Goal: Task Accomplishment & Management: Use online tool/utility

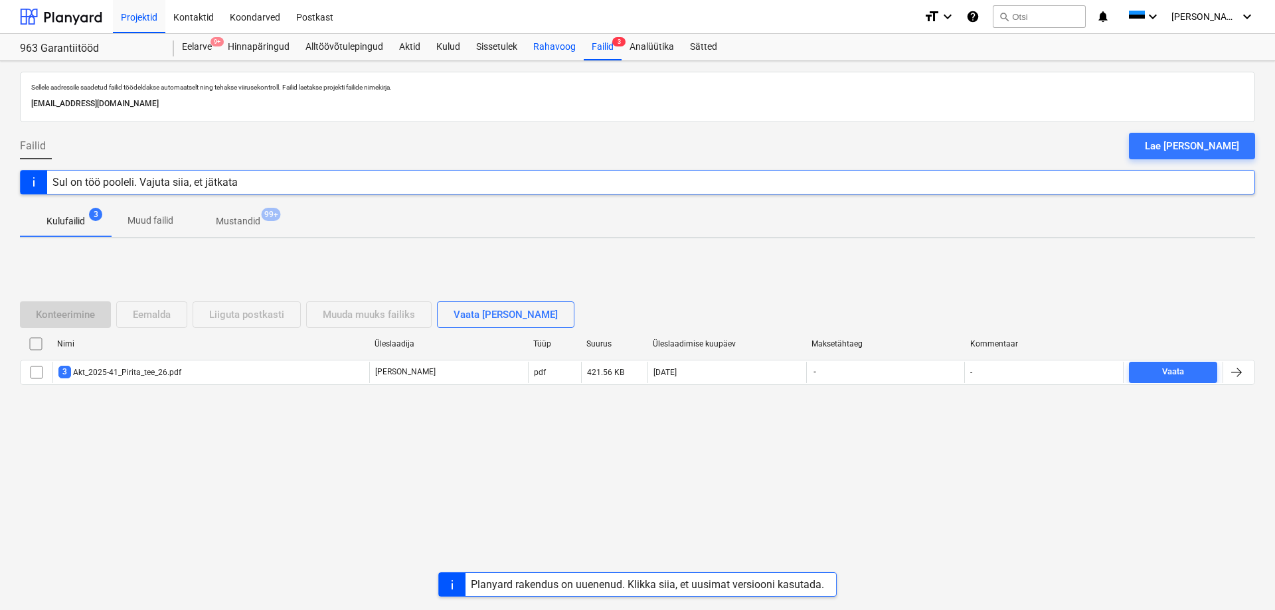
click at [555, 57] on div "Rahavoog" at bounding box center [554, 47] width 58 height 27
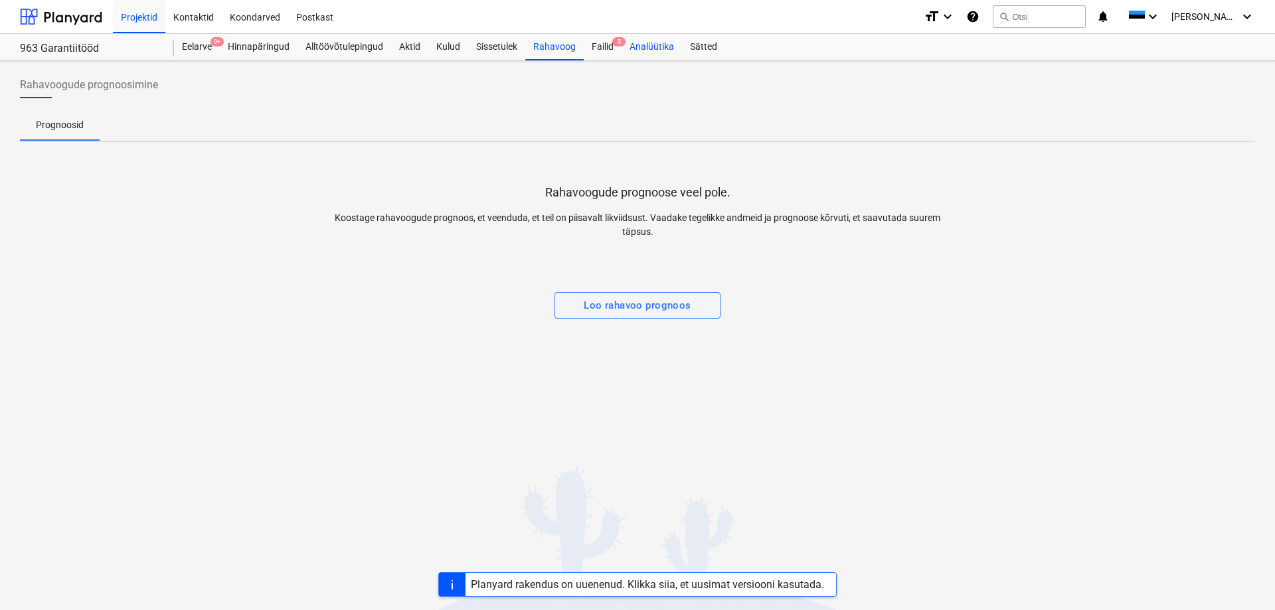
click at [655, 50] on div "Analüütika" at bounding box center [652, 47] width 60 height 27
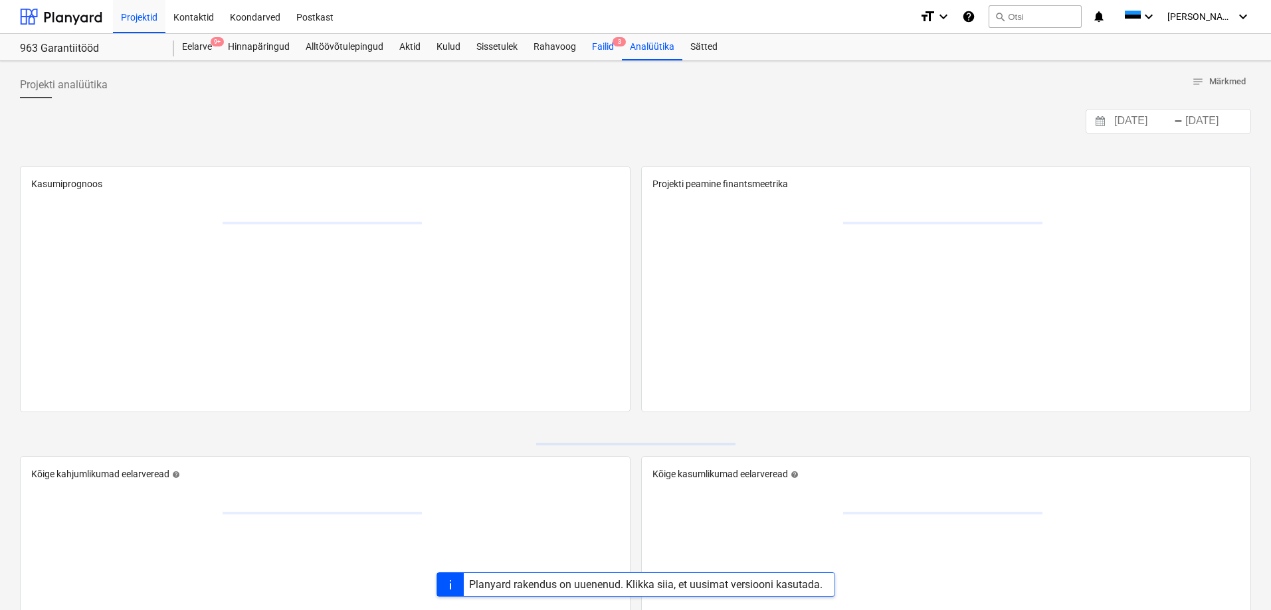
click at [603, 55] on div "Failid 3" at bounding box center [603, 47] width 38 height 27
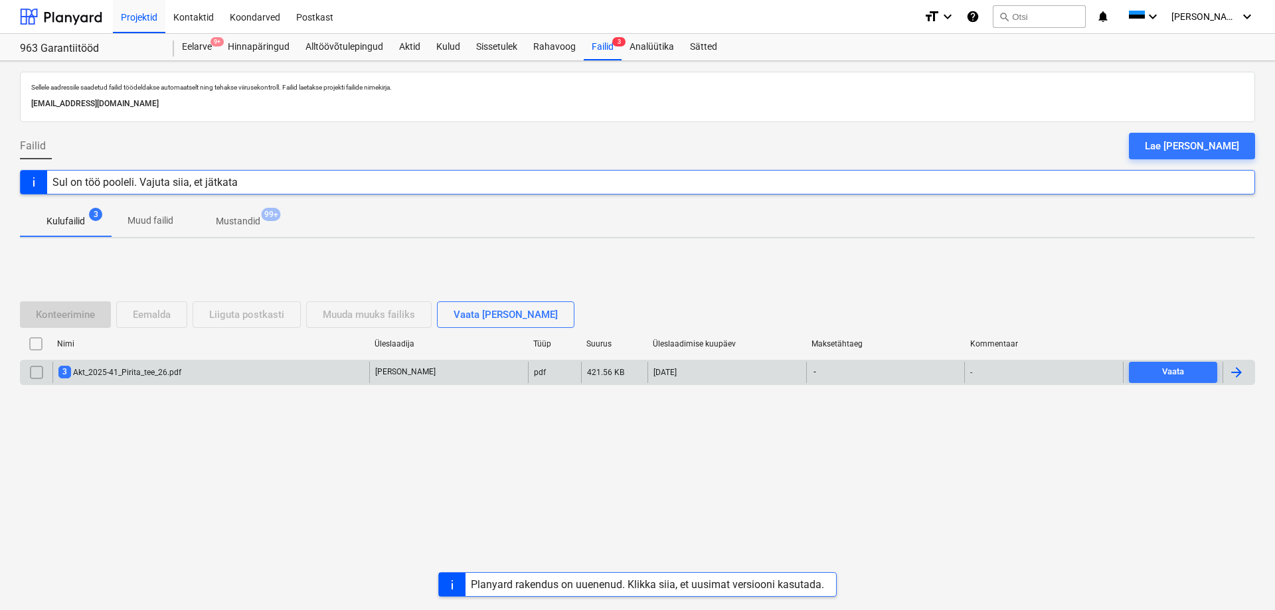
click at [149, 381] on div "3 Akt_2025-41_Pirita_tee_26.pdf" at bounding box center [210, 372] width 317 height 21
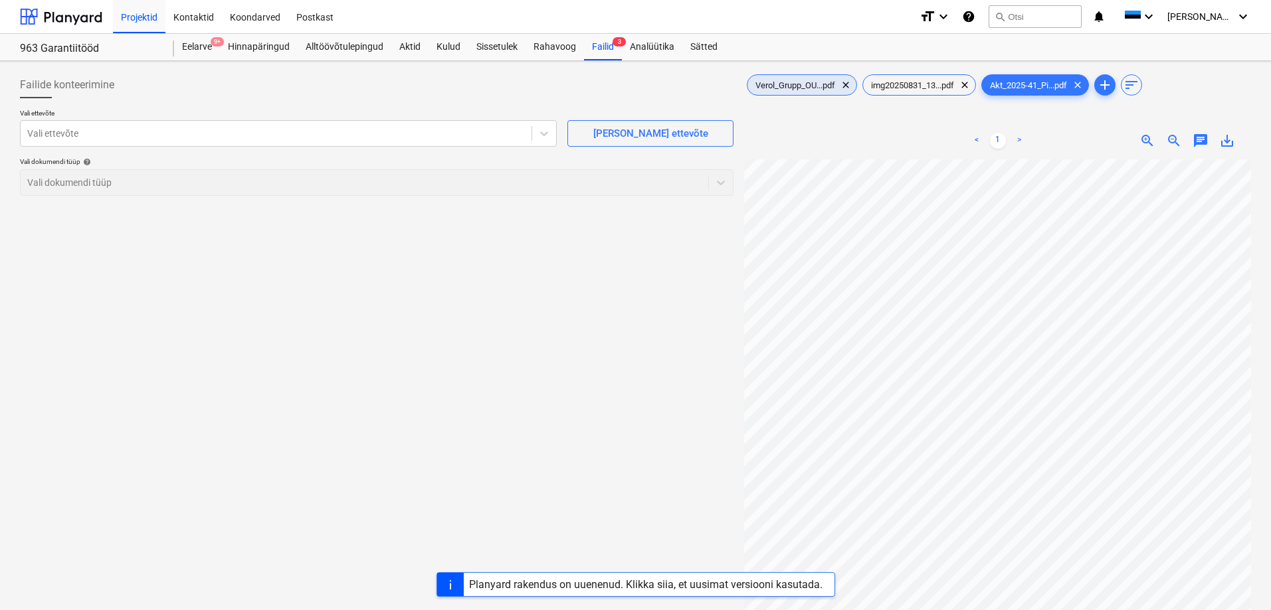
click at [808, 90] on span "Verol_Grupp_OU...pdf" at bounding box center [795, 85] width 96 height 10
click at [940, 94] on div "img20250831_13...pdf clear" at bounding box center [919, 84] width 114 height 21
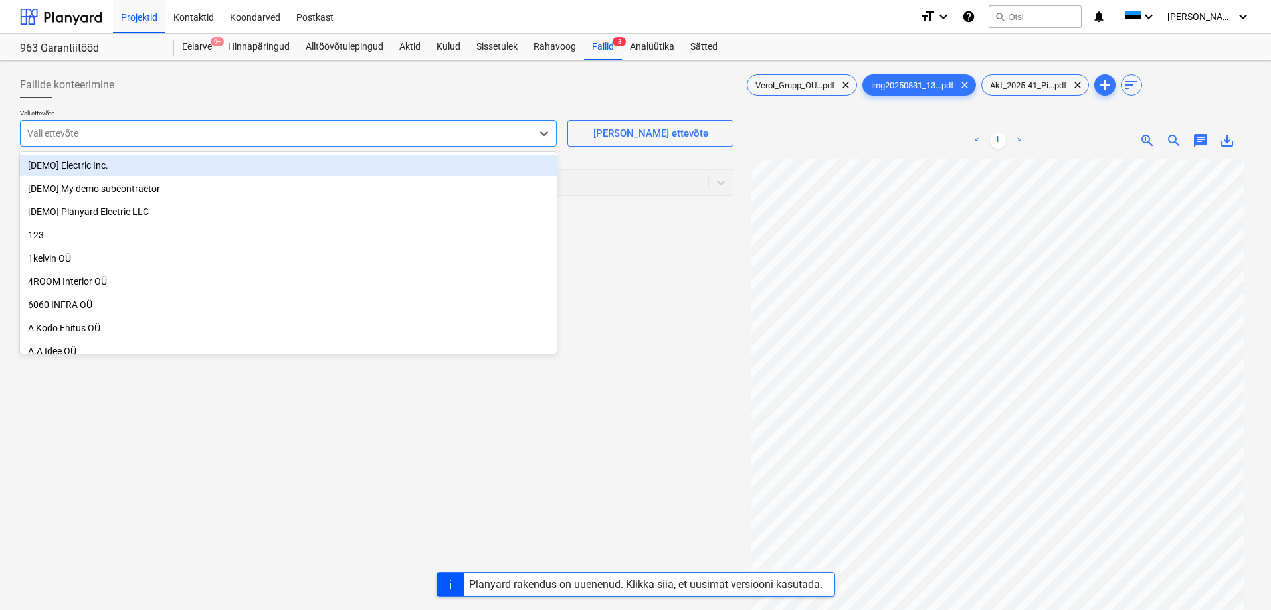
click at [514, 141] on div "Vali ettevõte" at bounding box center [276, 133] width 511 height 19
click at [636, 254] on div "Failide konteerimine Vali ettevõte option [DEMO] Electric Inc. focused, 1 of 13…" at bounding box center [377, 402] width 724 height 672
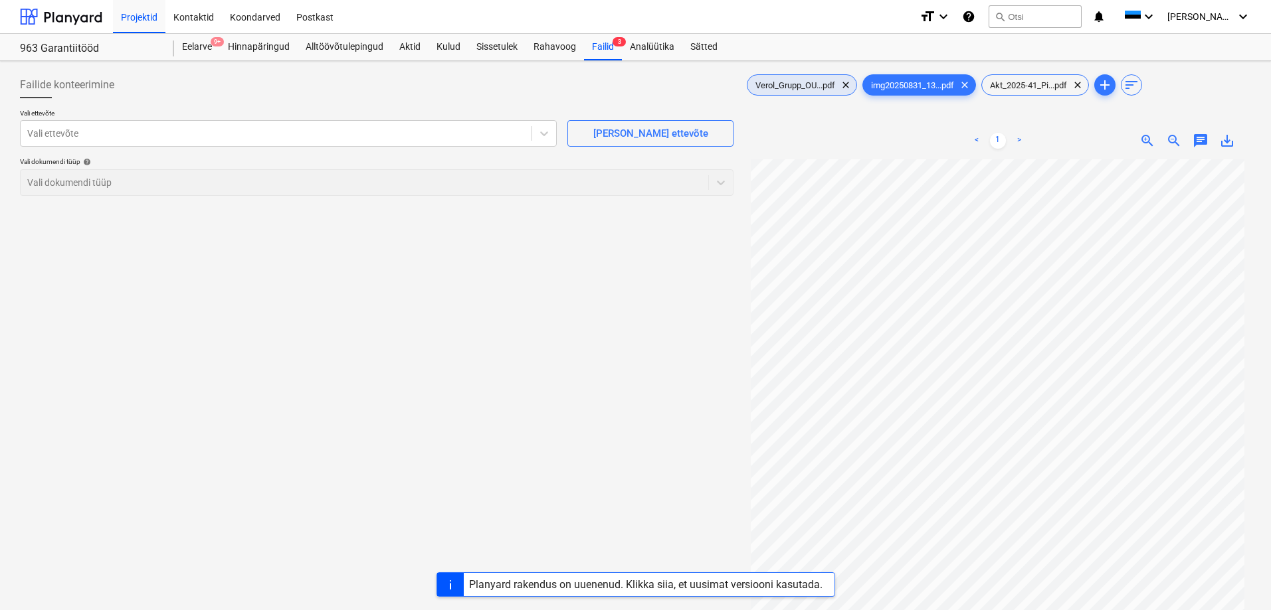
click at [797, 76] on div "Verol_Grupp_OU...pdf clear" at bounding box center [802, 84] width 110 height 21
click at [1023, 88] on span "Akt_2025-41_Pi...pdf" at bounding box center [1028, 85] width 93 height 10
click at [796, 87] on span "Verol_Grupp_OU...pdf" at bounding box center [795, 85] width 96 height 10
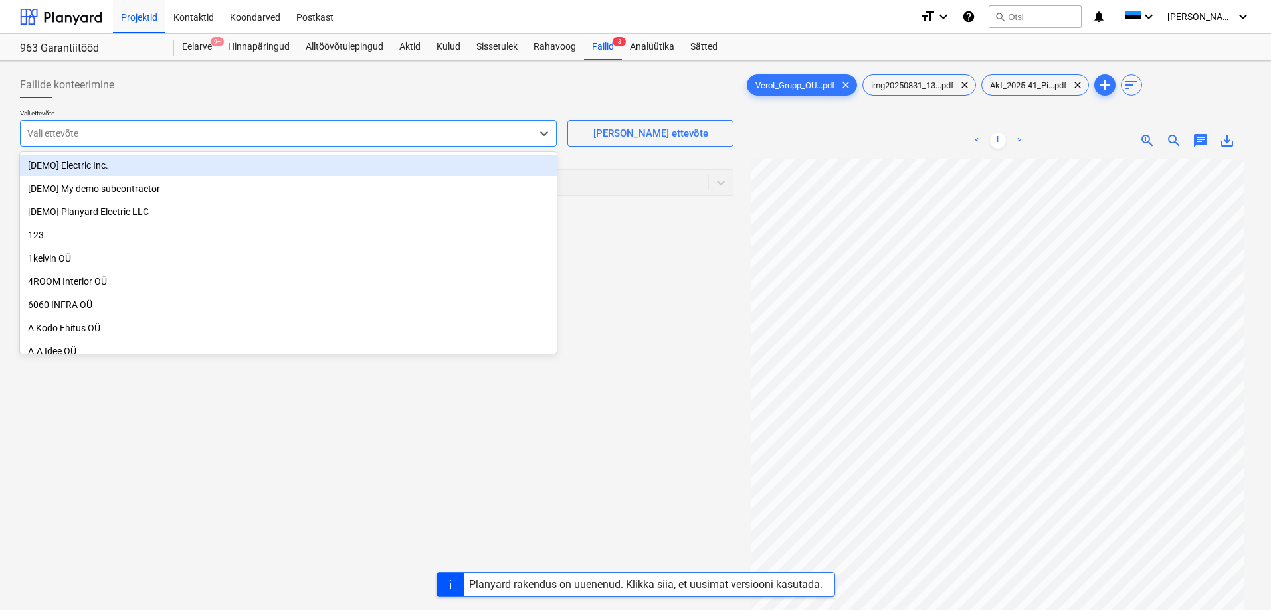
click at [422, 137] on div at bounding box center [276, 133] width 498 height 13
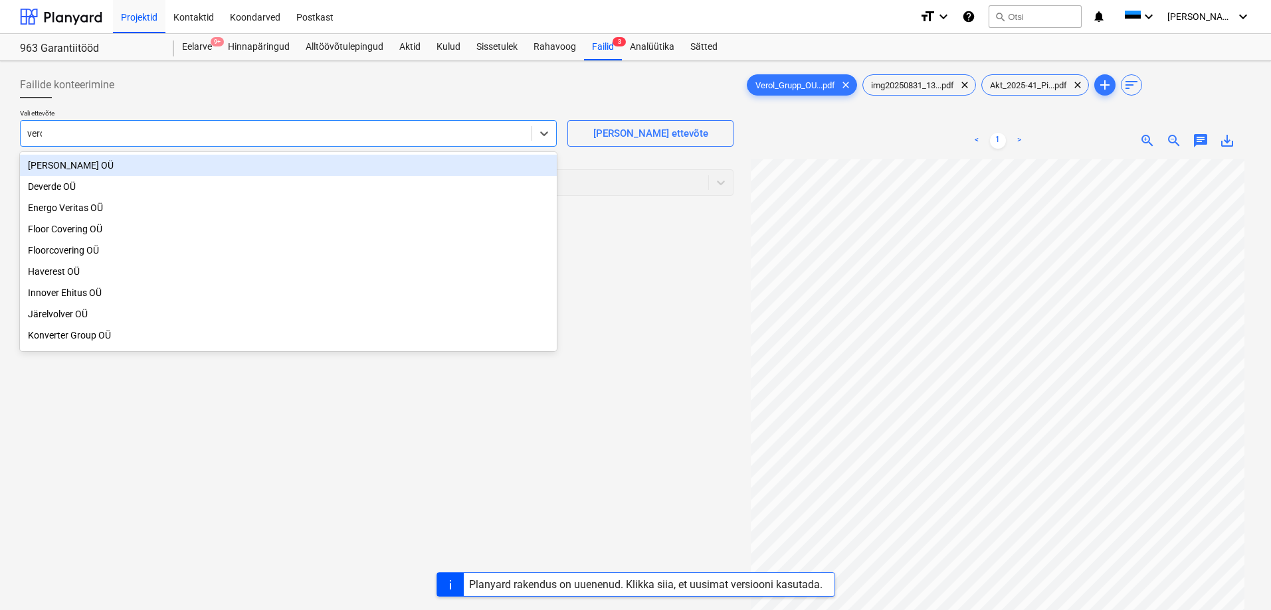
type input "verol"
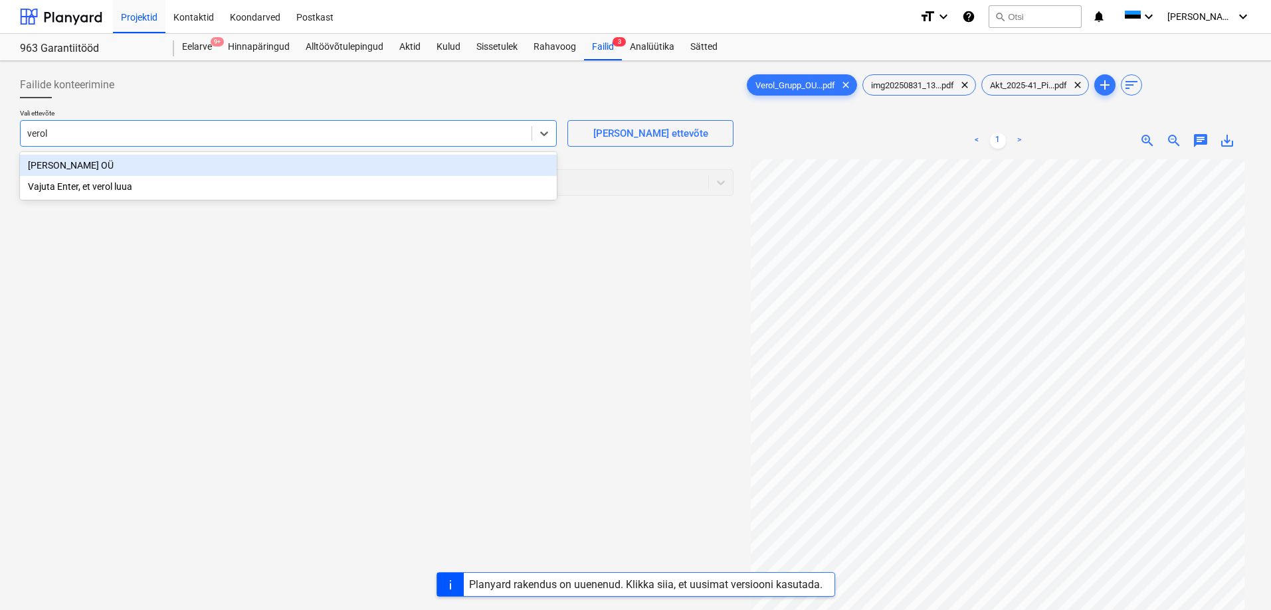
click at [418, 161] on div "[PERSON_NAME] OÜ" at bounding box center [288, 165] width 537 height 21
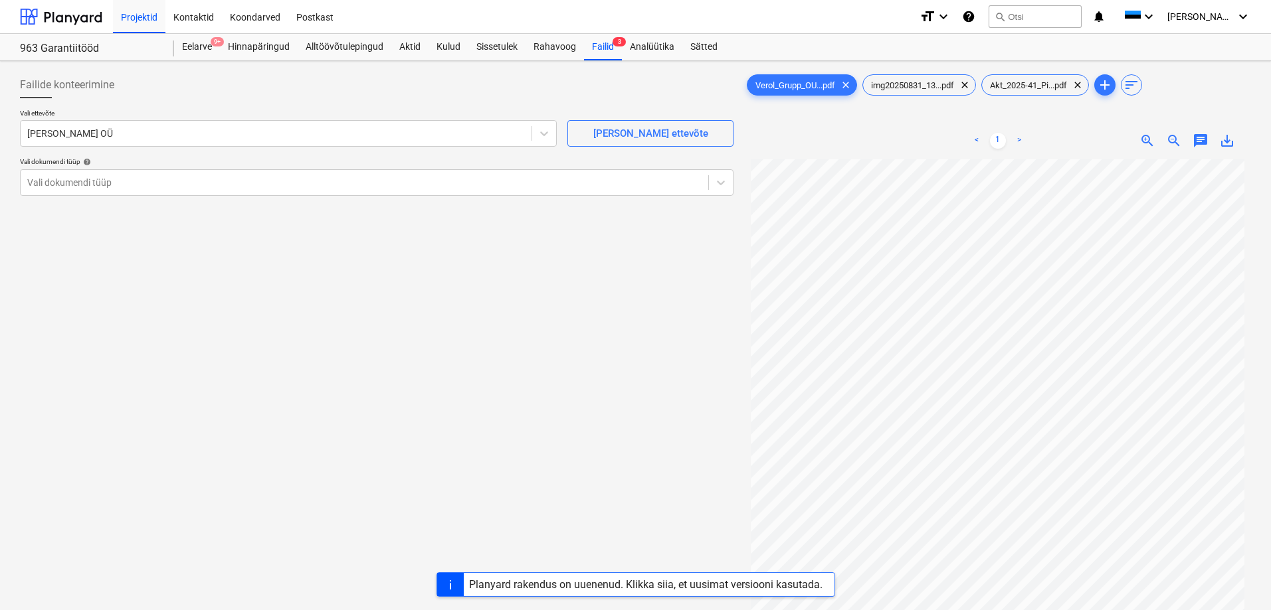
drag, startPoint x: 323, startPoint y: 197, endPoint x: 315, endPoint y: 196, distance: 8.7
click at [322, 196] on div "Vali ettevõte [PERSON_NAME] OÜ [PERSON_NAME] uus ettevõte Vali dokumendi tüüp h…" at bounding box center [376, 158] width 713 height 98
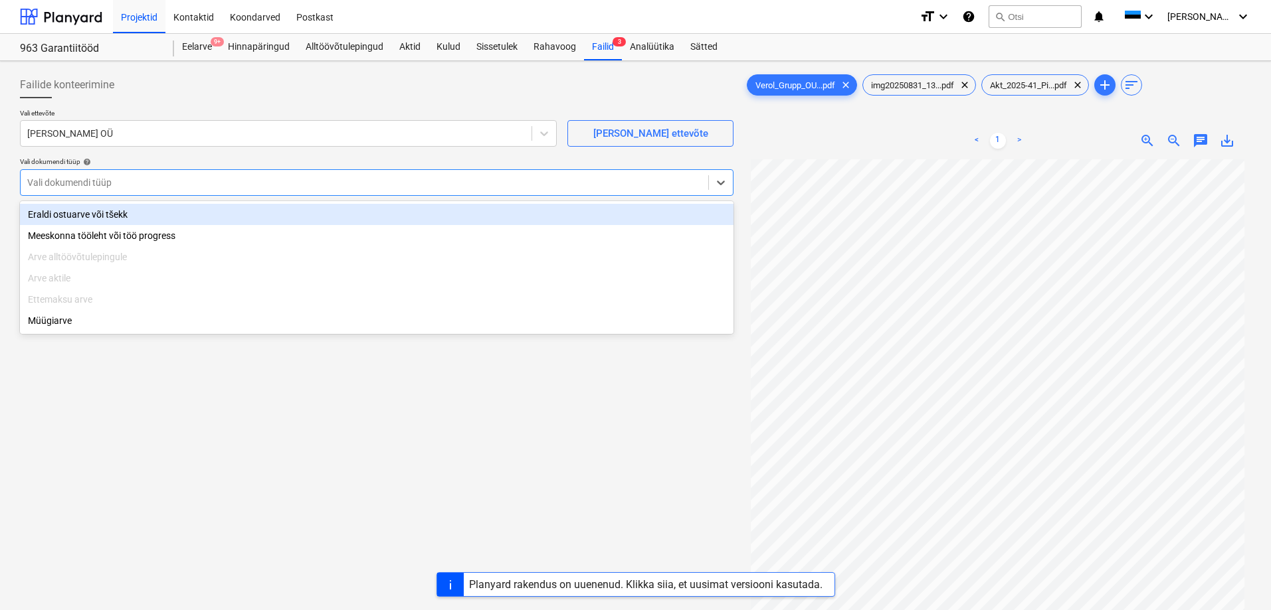
drag, startPoint x: 283, startPoint y: 186, endPoint x: 277, endPoint y: 190, distance: 7.2
click at [282, 187] on div at bounding box center [364, 182] width 674 height 13
click at [215, 214] on div "Eraldi ostuarve või tšekk" at bounding box center [376, 214] width 713 height 21
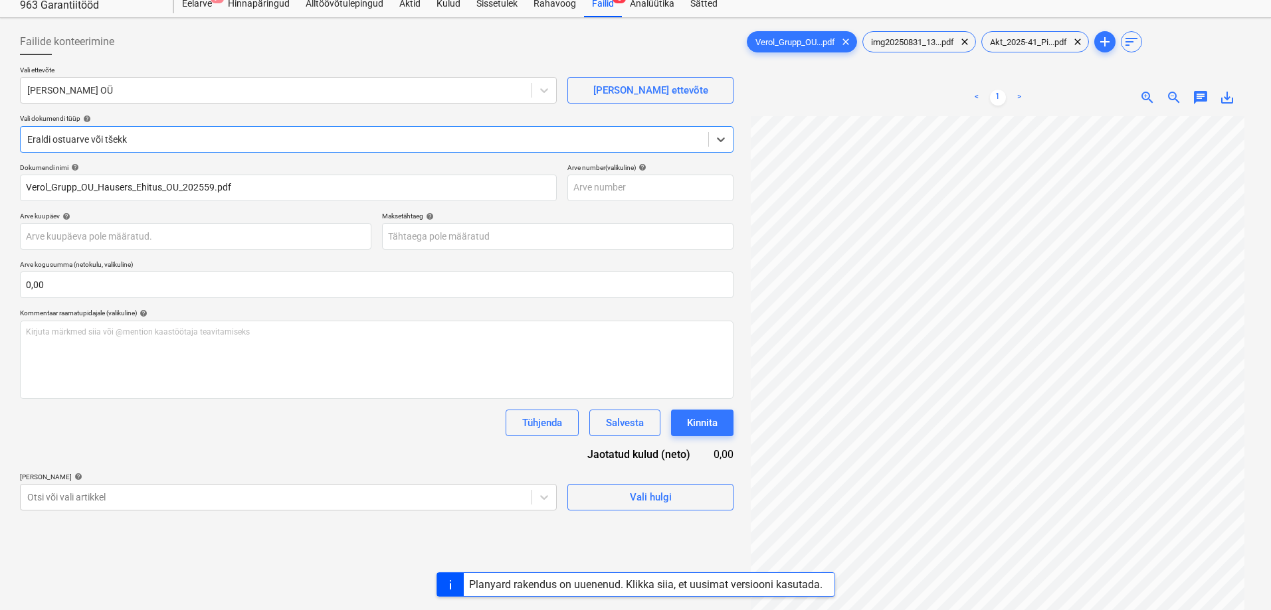
scroll to position [66, 0]
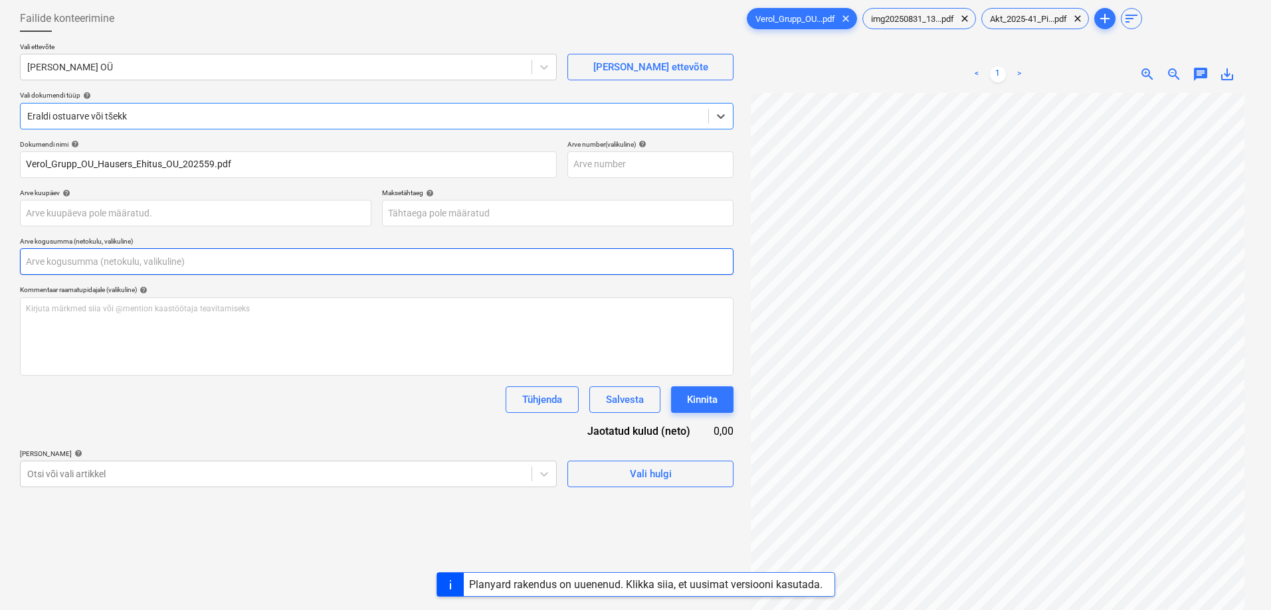
click at [167, 263] on input "text" at bounding box center [376, 261] width 713 height 27
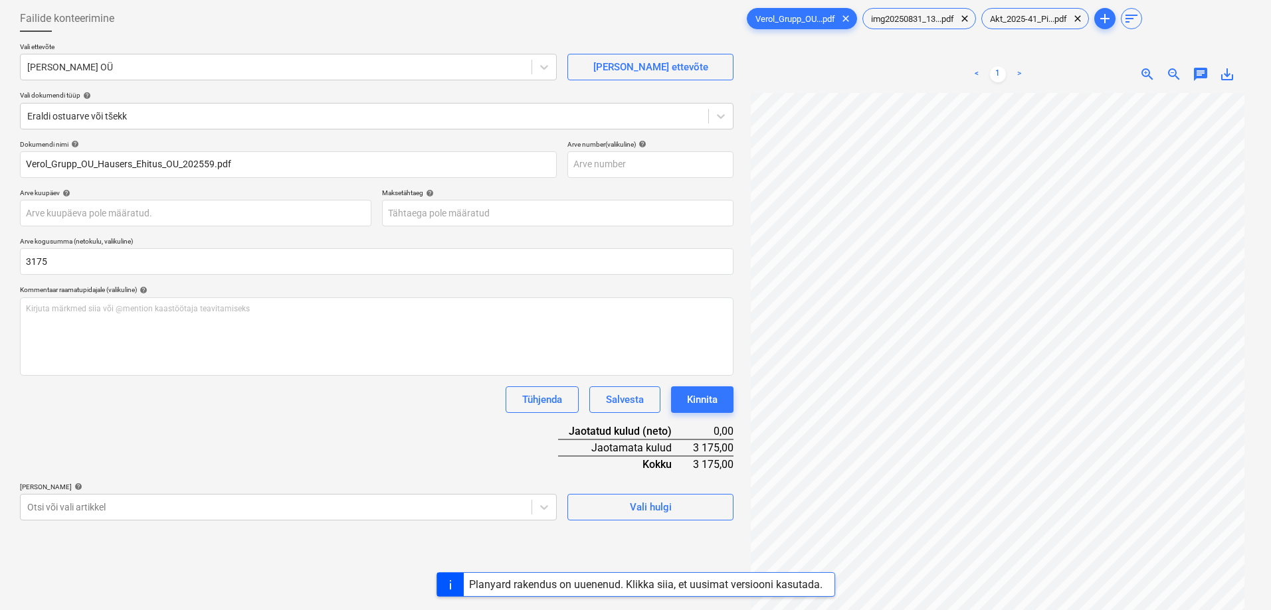
type input "3 175,00"
click at [249, 399] on div "Tühjenda Salvesta Kinnita" at bounding box center [376, 400] width 713 height 27
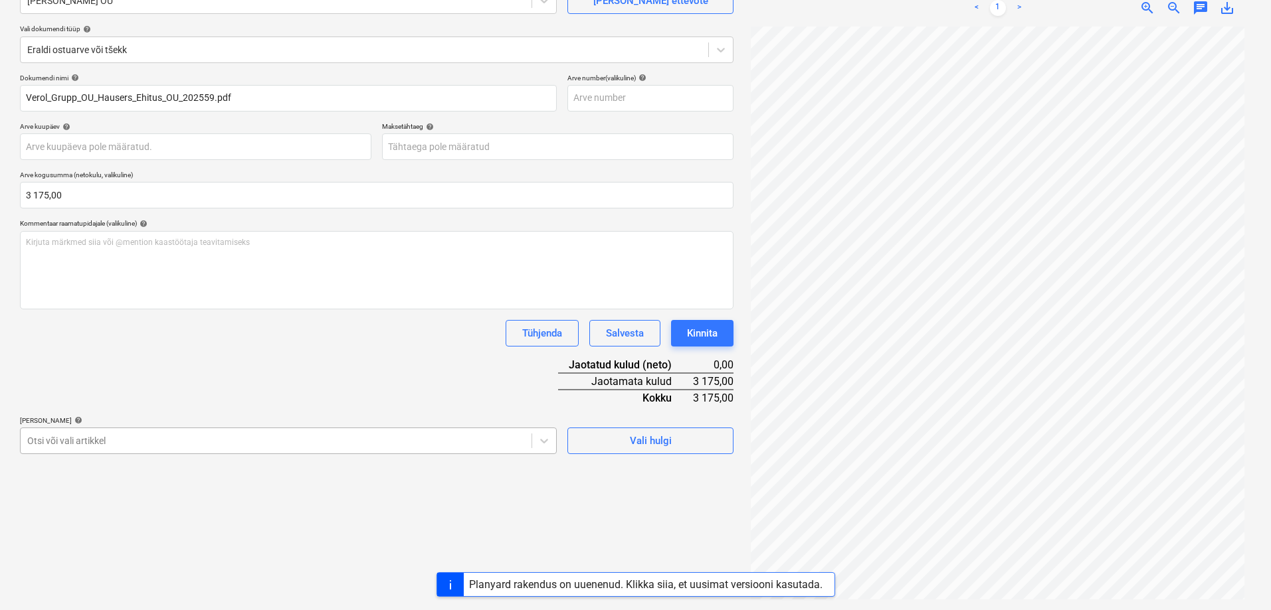
scroll to position [184, 0]
click at [246, 437] on body "Projektid Kontaktid Koondarved Postkast format_size keyboard_arrow_down help se…" at bounding box center [635, 172] width 1271 height 610
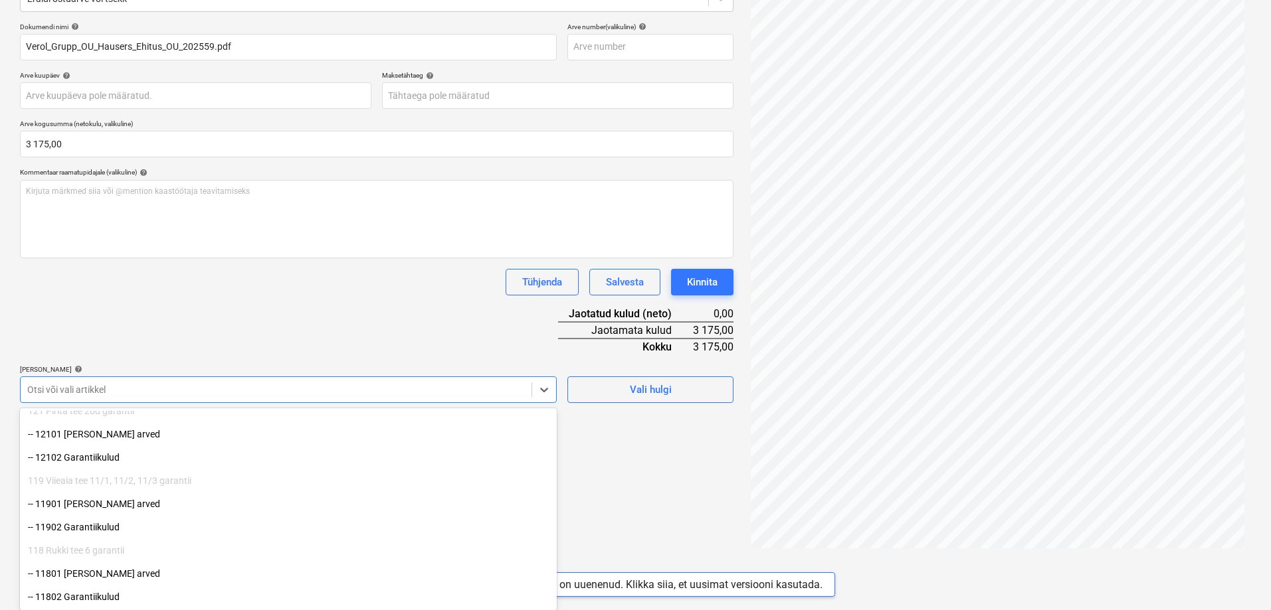
scroll to position [266, 0]
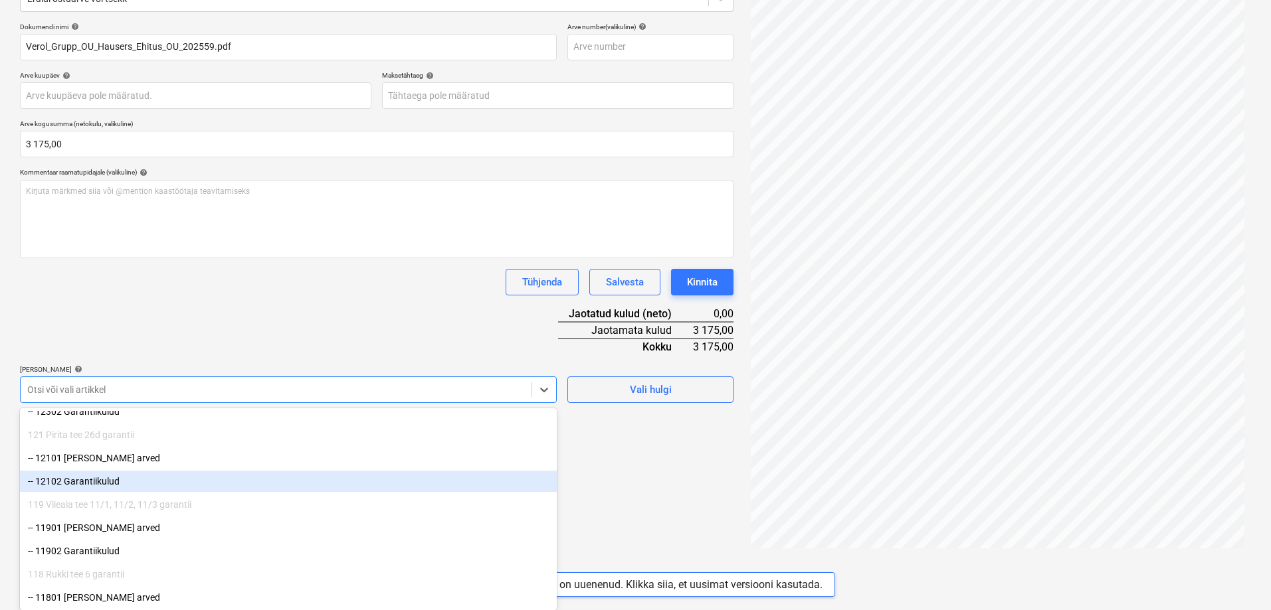
click at [196, 485] on div "-- 12102 Garantiikulud" at bounding box center [288, 481] width 537 height 21
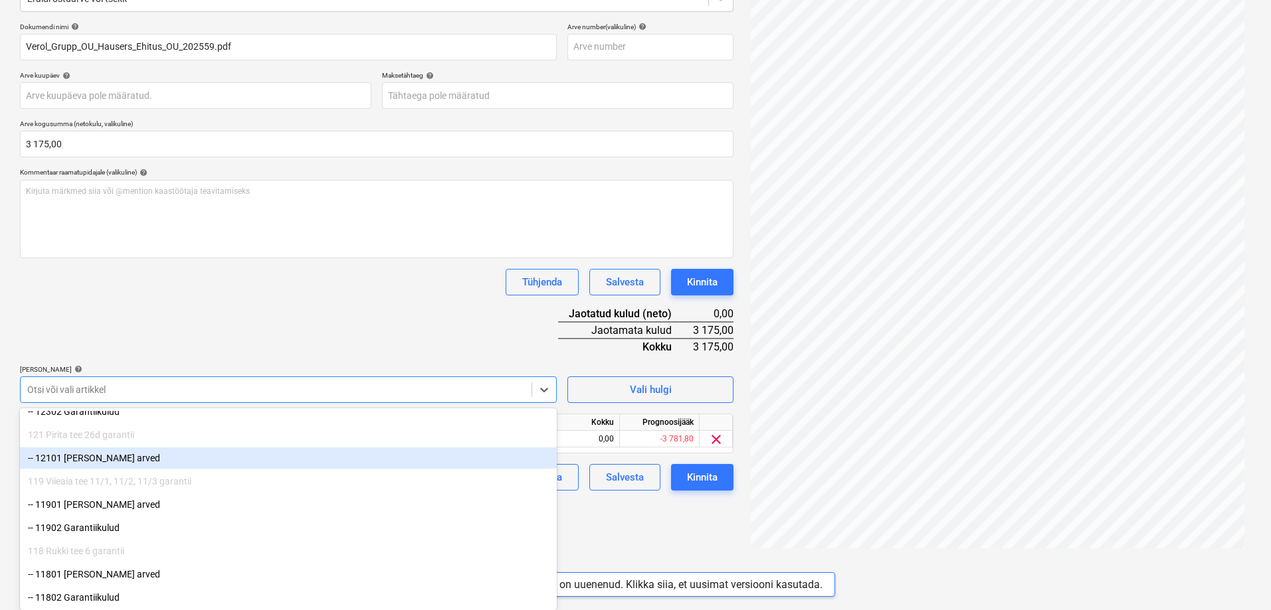
click at [260, 324] on div "Dokumendi nimi help Verol_Grupp_OU_Hausers_Ehitus_OU_202559.pdf Arve number (va…" at bounding box center [376, 257] width 713 height 468
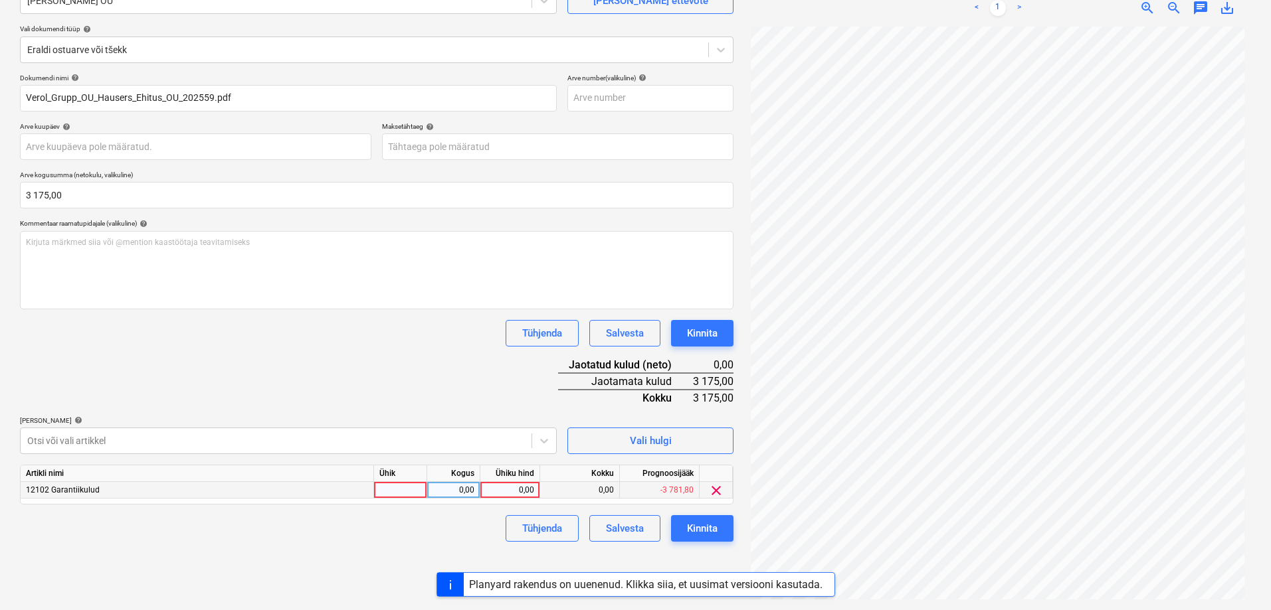
click at [519, 495] on div "0,00" at bounding box center [510, 490] width 48 height 17
type input "3175"
click at [476, 400] on div "Dokumendi nimi help Verol_Grupp_OU_Hausers_Ehitus_OU_202559.pdf Arve number (va…" at bounding box center [376, 308] width 713 height 468
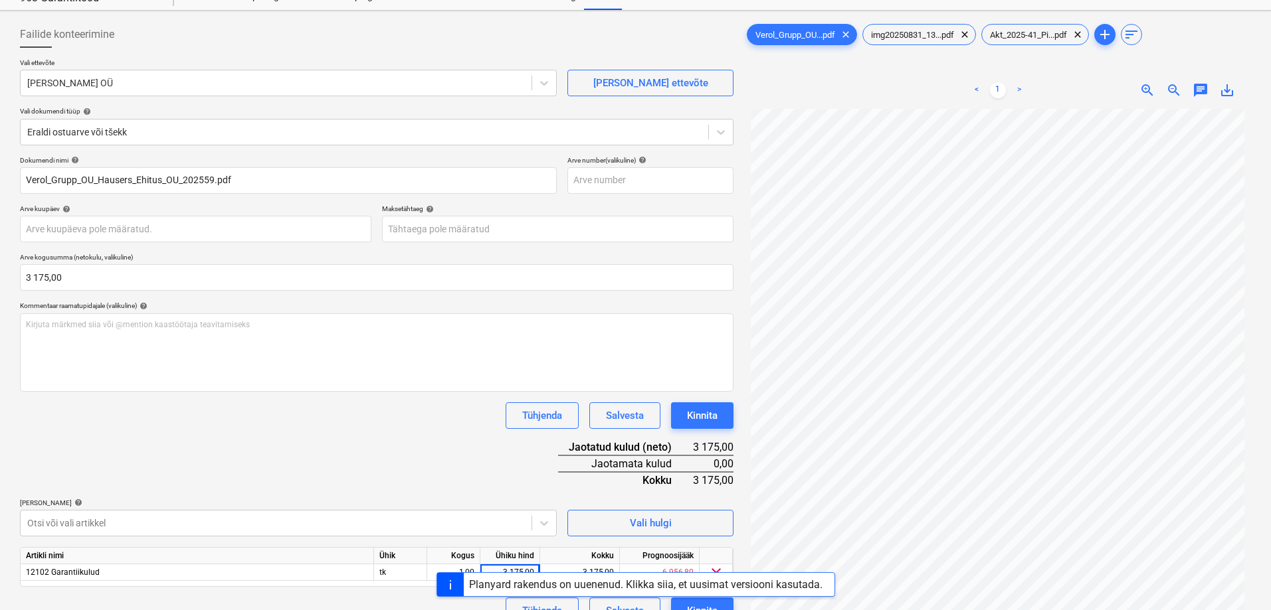
scroll to position [0, 0]
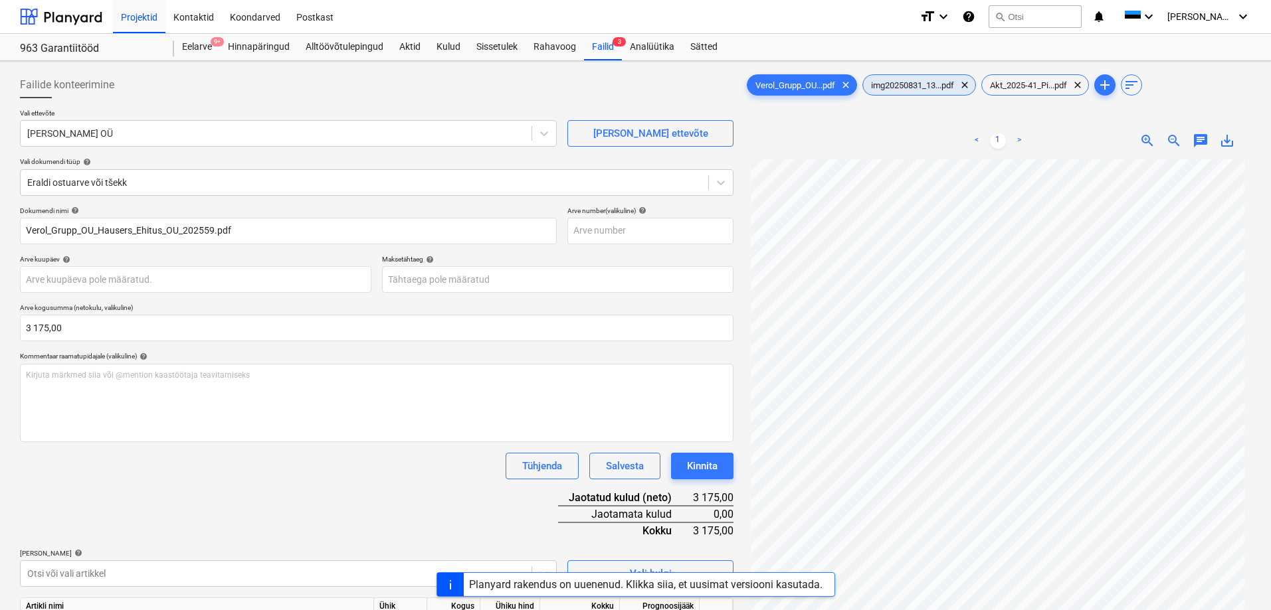
click at [919, 79] on div "img20250831_13...pdf clear" at bounding box center [919, 84] width 114 height 21
click at [1044, 86] on span "Akt_2025-41_Pi...pdf" at bounding box center [1028, 85] width 93 height 10
click at [923, 72] on div "Verol_Grupp_OU...pdf clear img20250831_13...pdf clear Akt_2025-41_Pi...pdf clea…" at bounding box center [997, 402] width 517 height 672
click at [919, 86] on span "img20250831_13...pdf" at bounding box center [912, 85] width 99 height 10
click at [1026, 82] on span "Akt_2025-41_Pi...pdf" at bounding box center [1028, 85] width 93 height 10
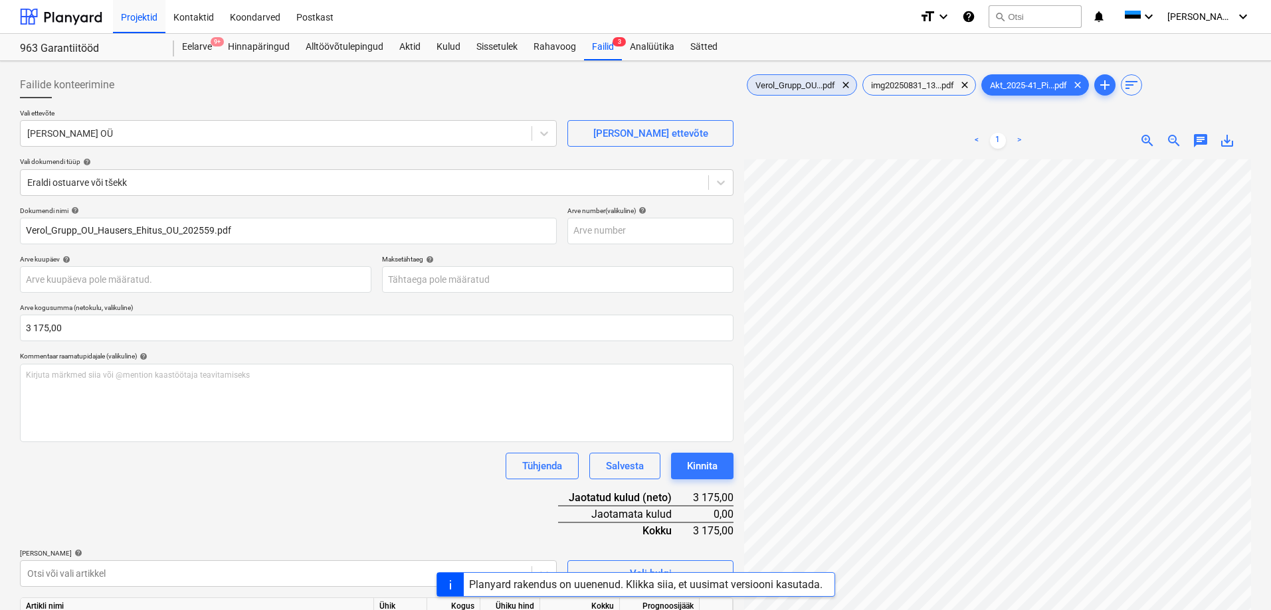
click at [785, 84] on span "Verol_Grupp_OU...pdf" at bounding box center [795, 85] width 96 height 10
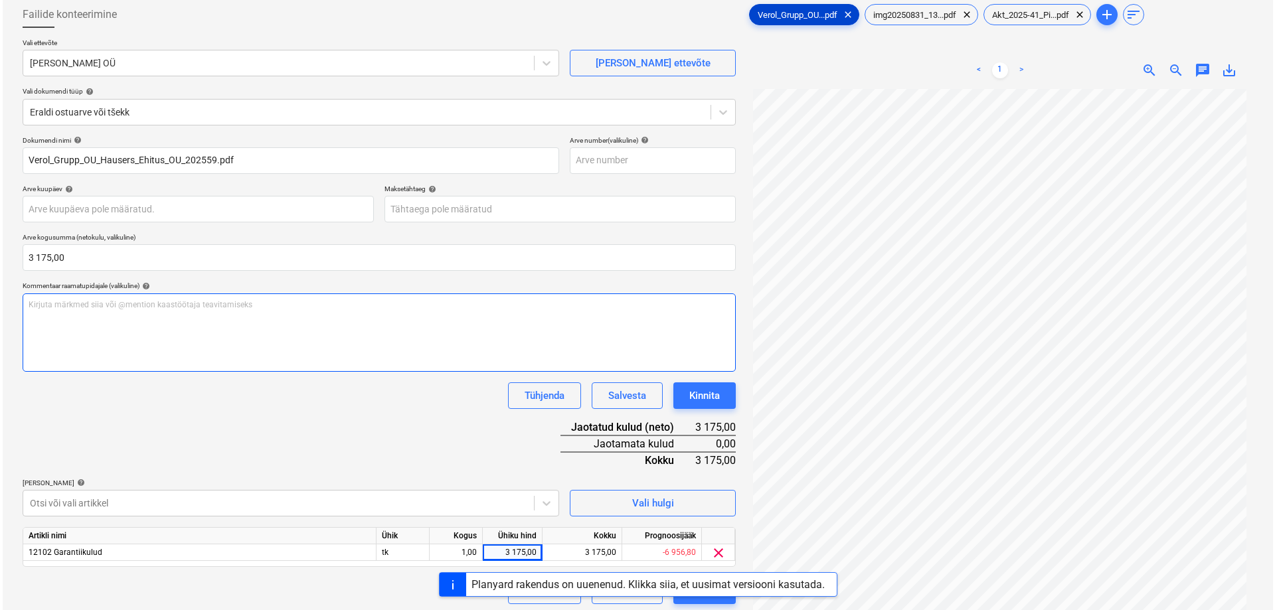
scroll to position [133, 0]
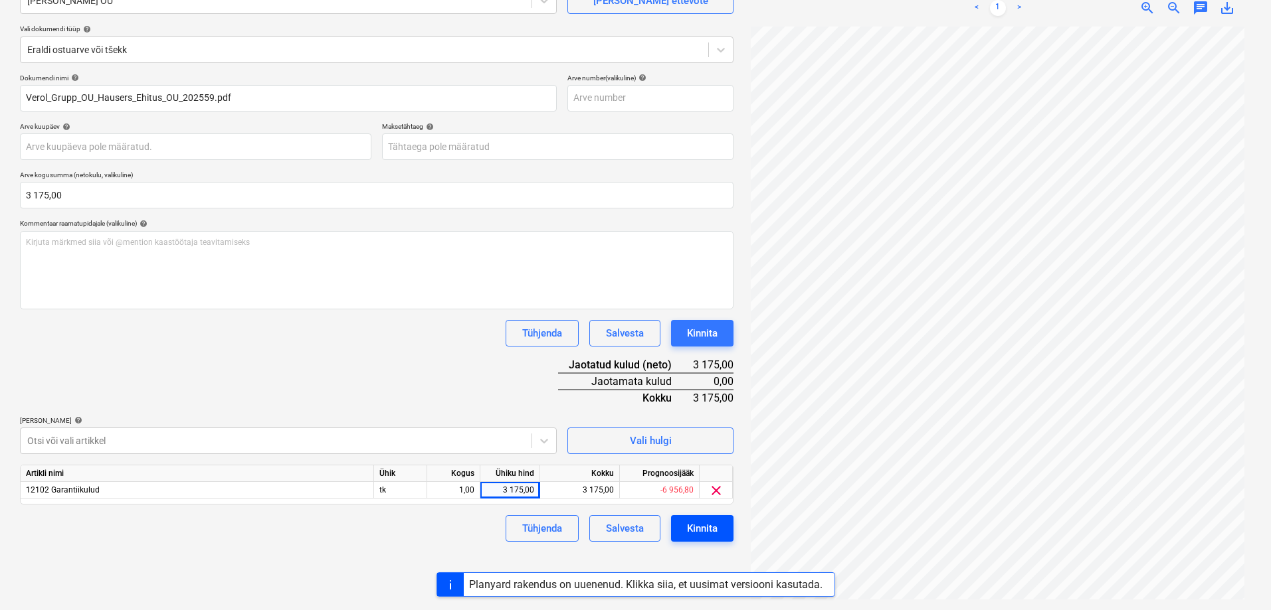
click at [692, 536] on div "Kinnita" at bounding box center [702, 528] width 31 height 17
